Goal: Information Seeking & Learning: Check status

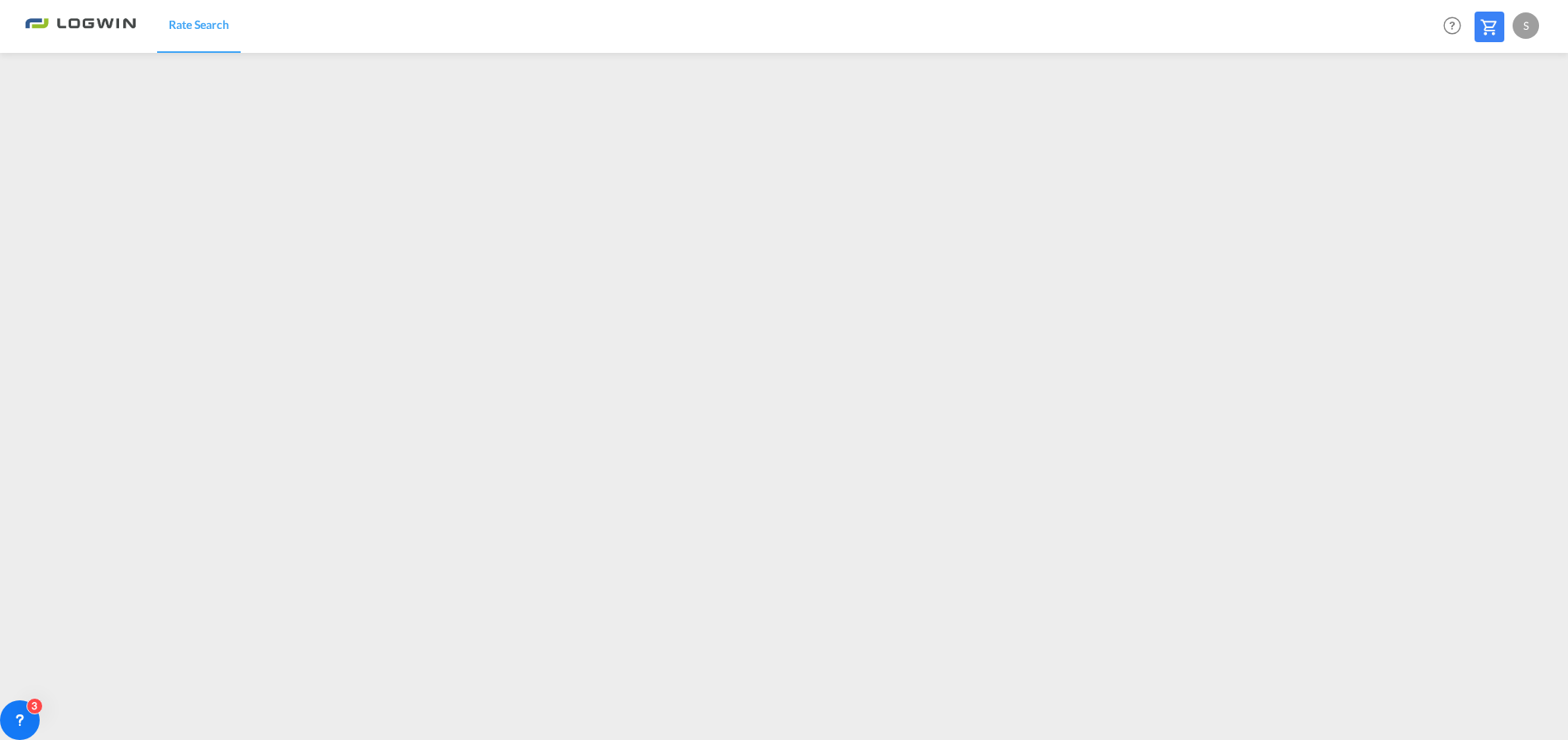
click at [191, 22] on span "Rate Search" at bounding box center [199, 24] width 60 height 14
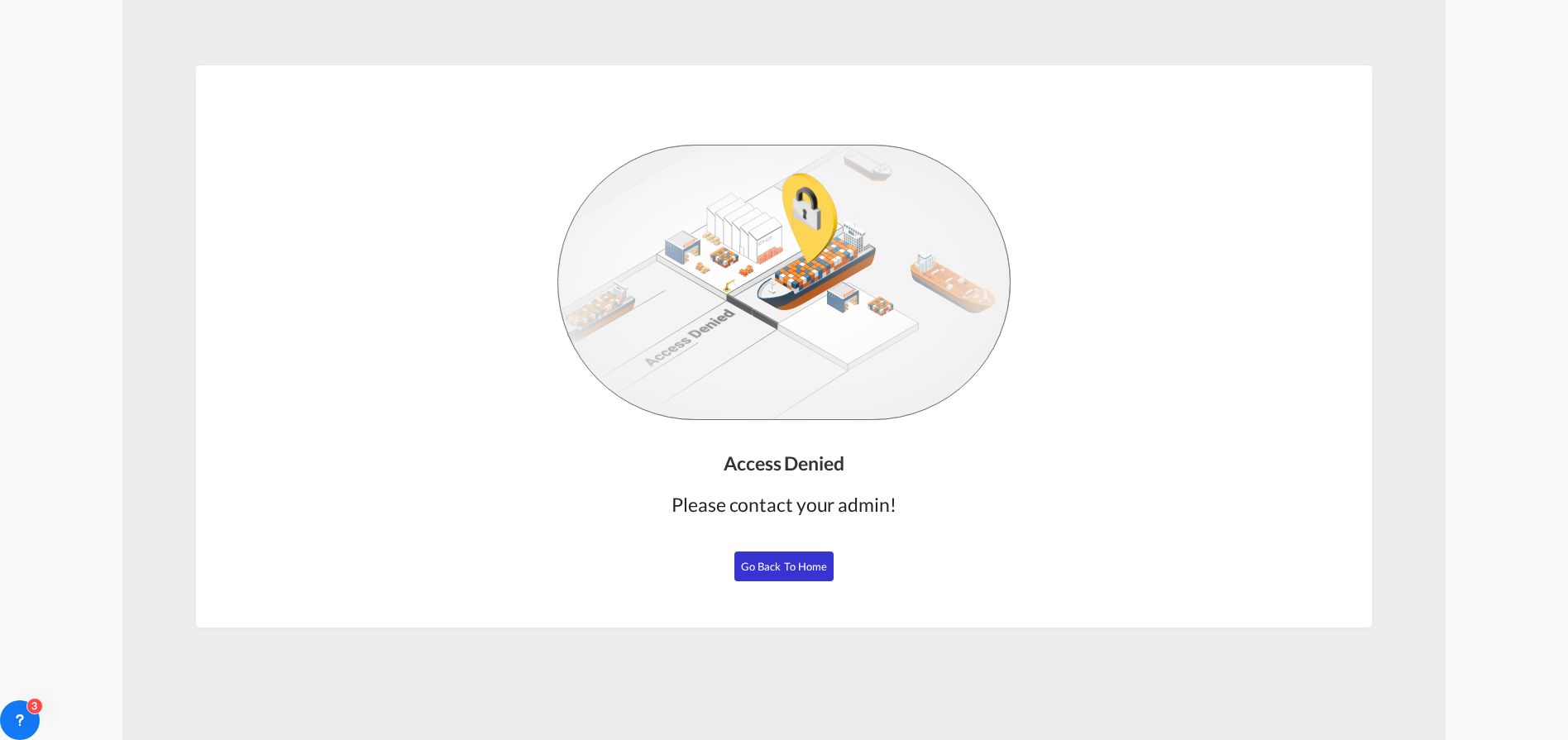
click at [781, 570] on span "Go Back to Home" at bounding box center [784, 566] width 87 height 13
